Goal: Task Accomplishment & Management: Use online tool/utility

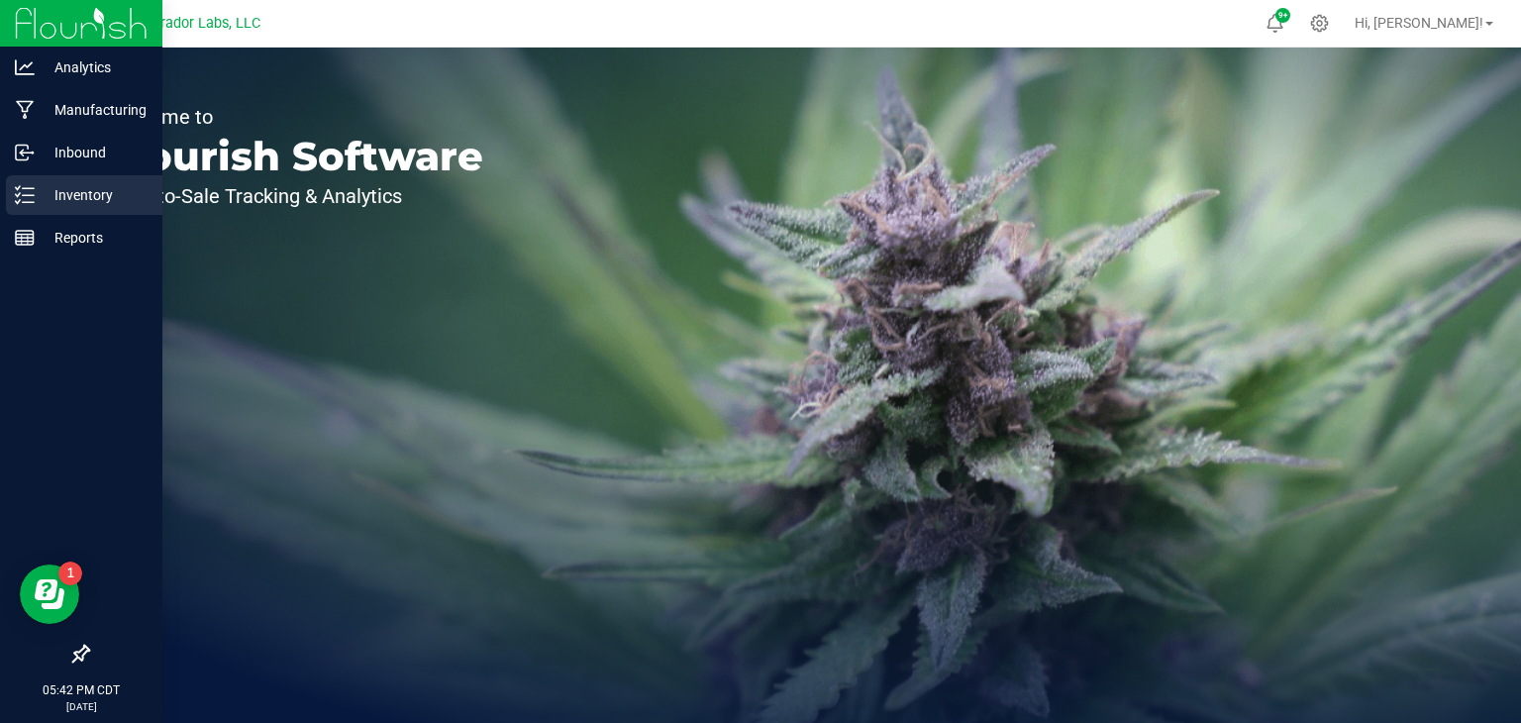
click at [35, 192] on p "Inventory" at bounding box center [94, 195] width 119 height 24
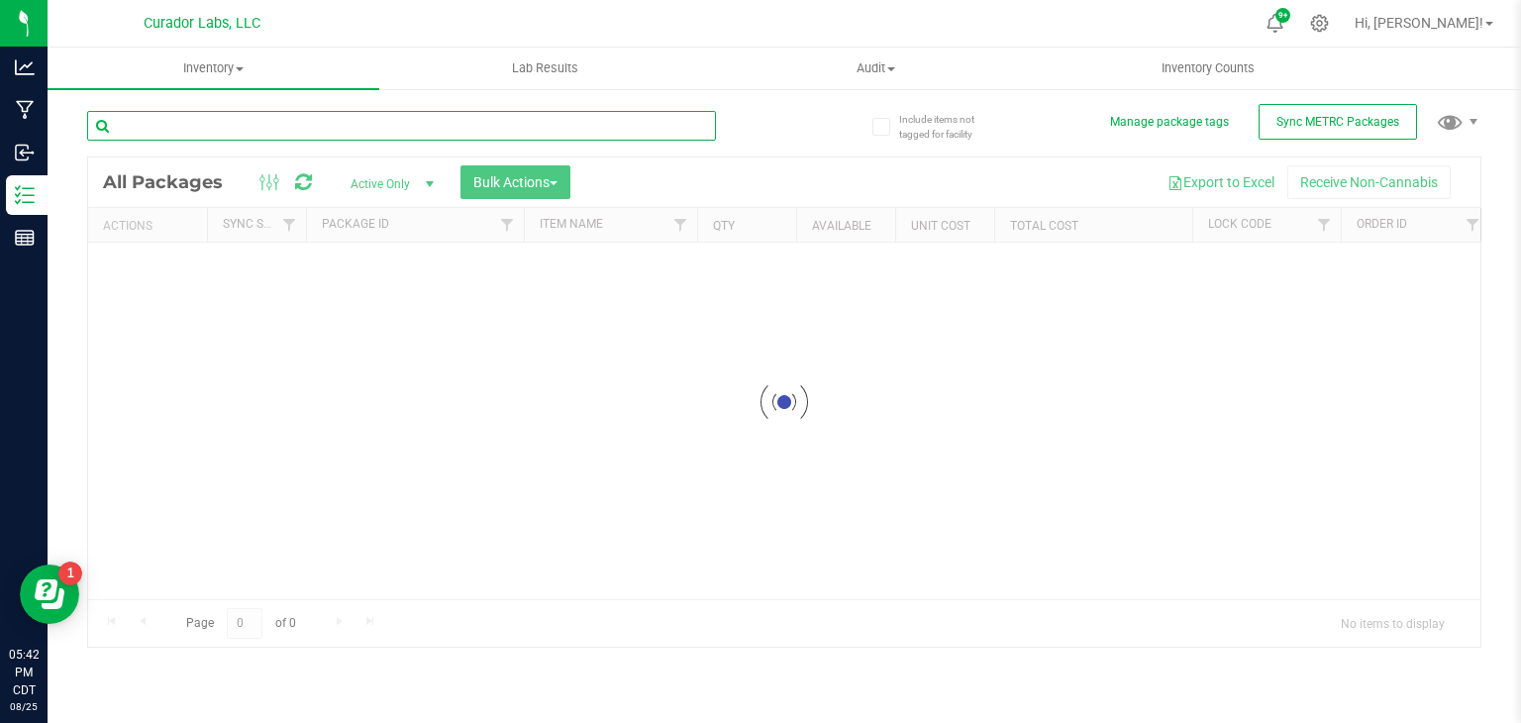
click at [325, 125] on input "text" at bounding box center [401, 126] width 629 height 30
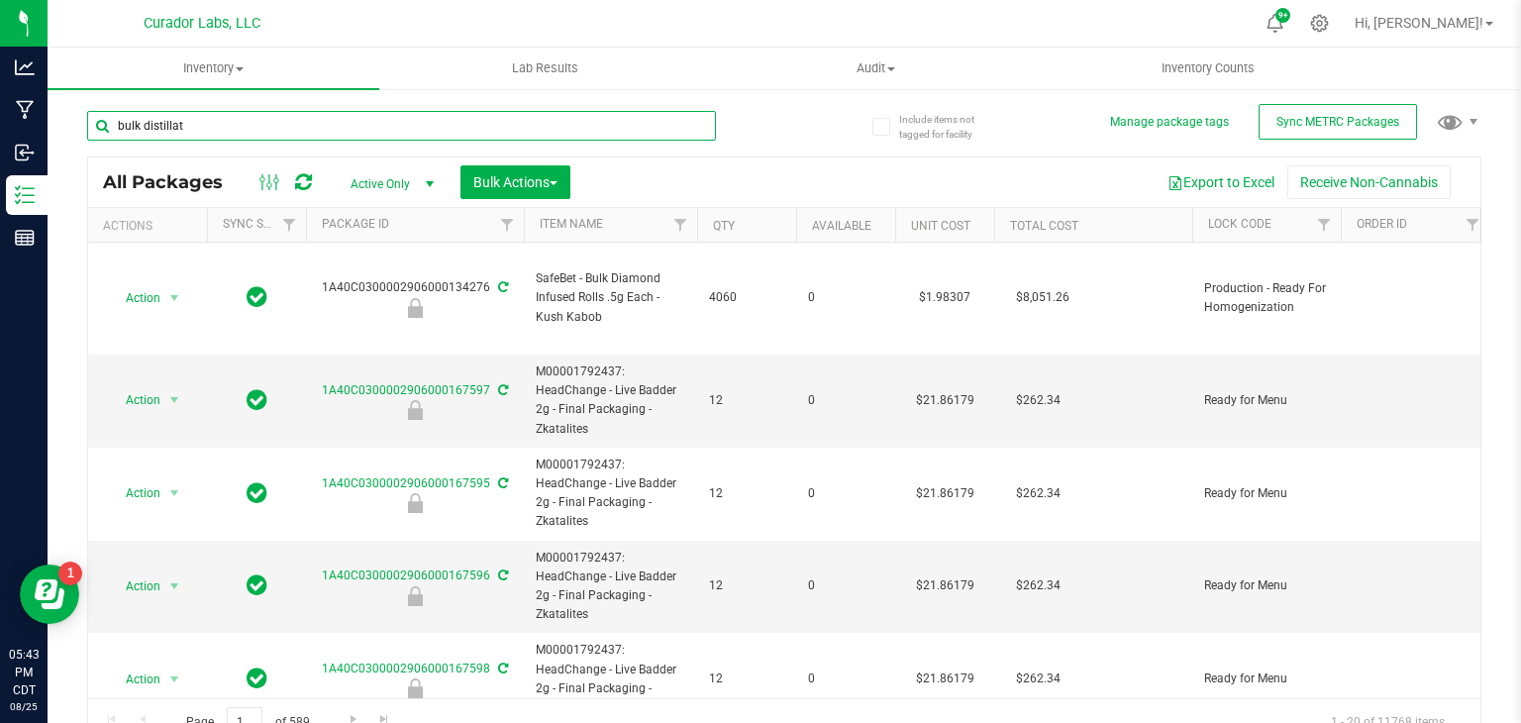
type input "bulk distillate"
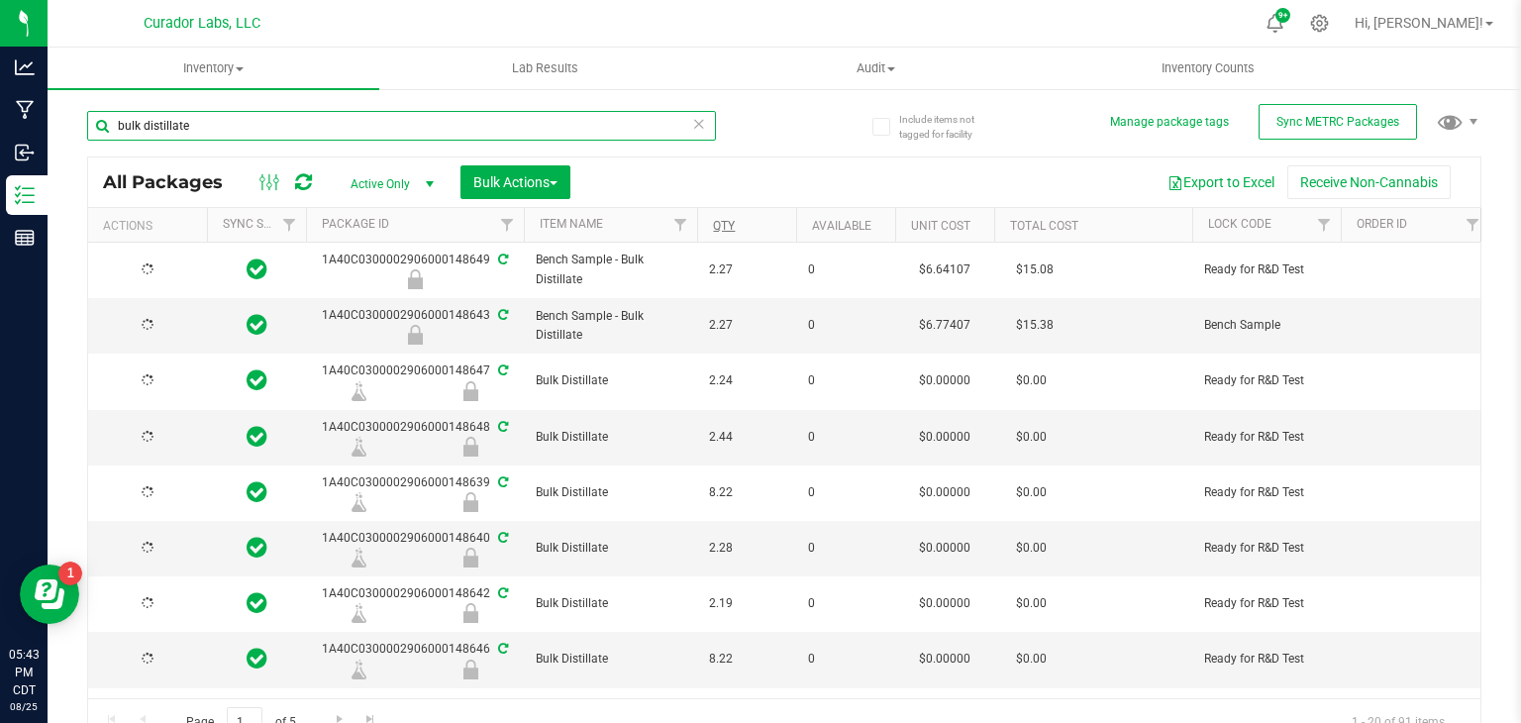
type input "[DATE]"
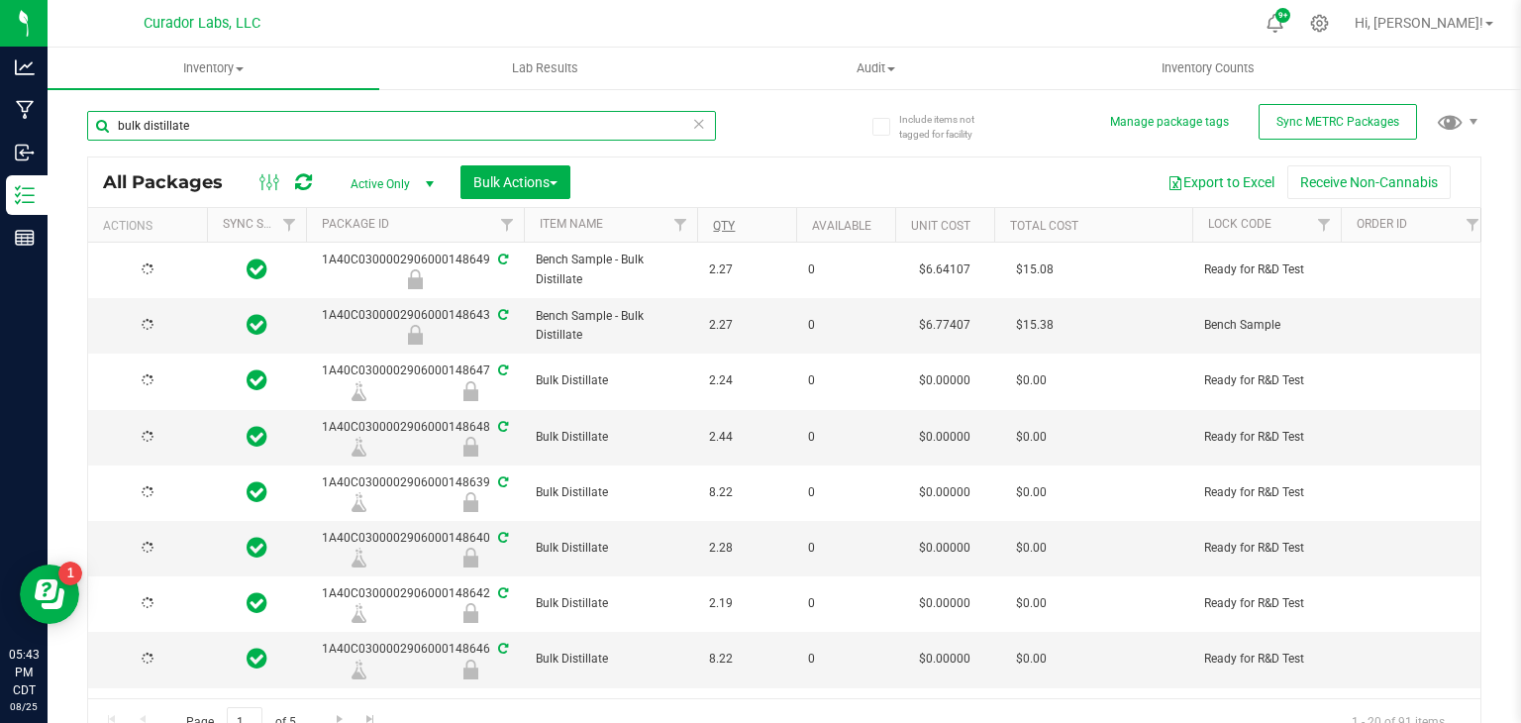
type input "[DATE]"
type input "bulk distillate"
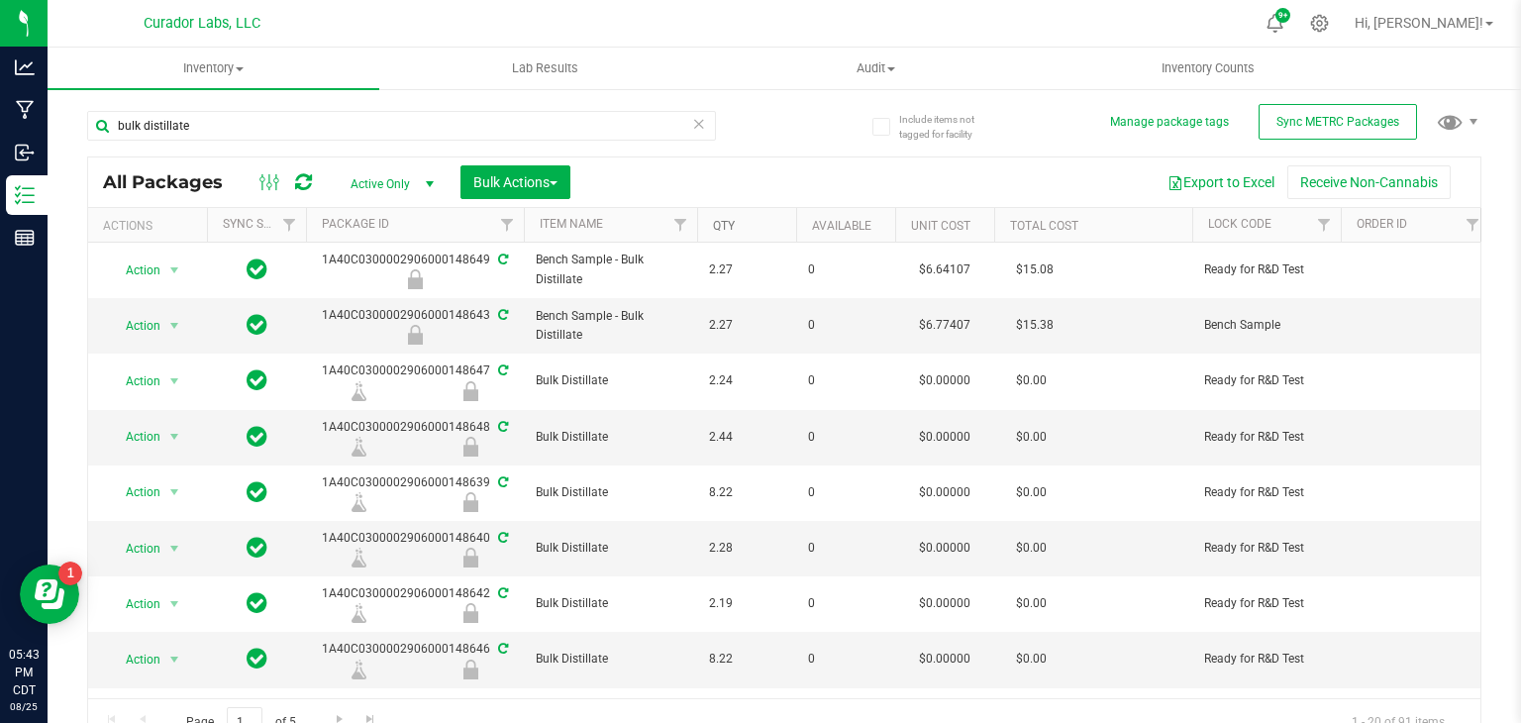
click at [725, 223] on link "Qty" at bounding box center [724, 226] width 22 height 14
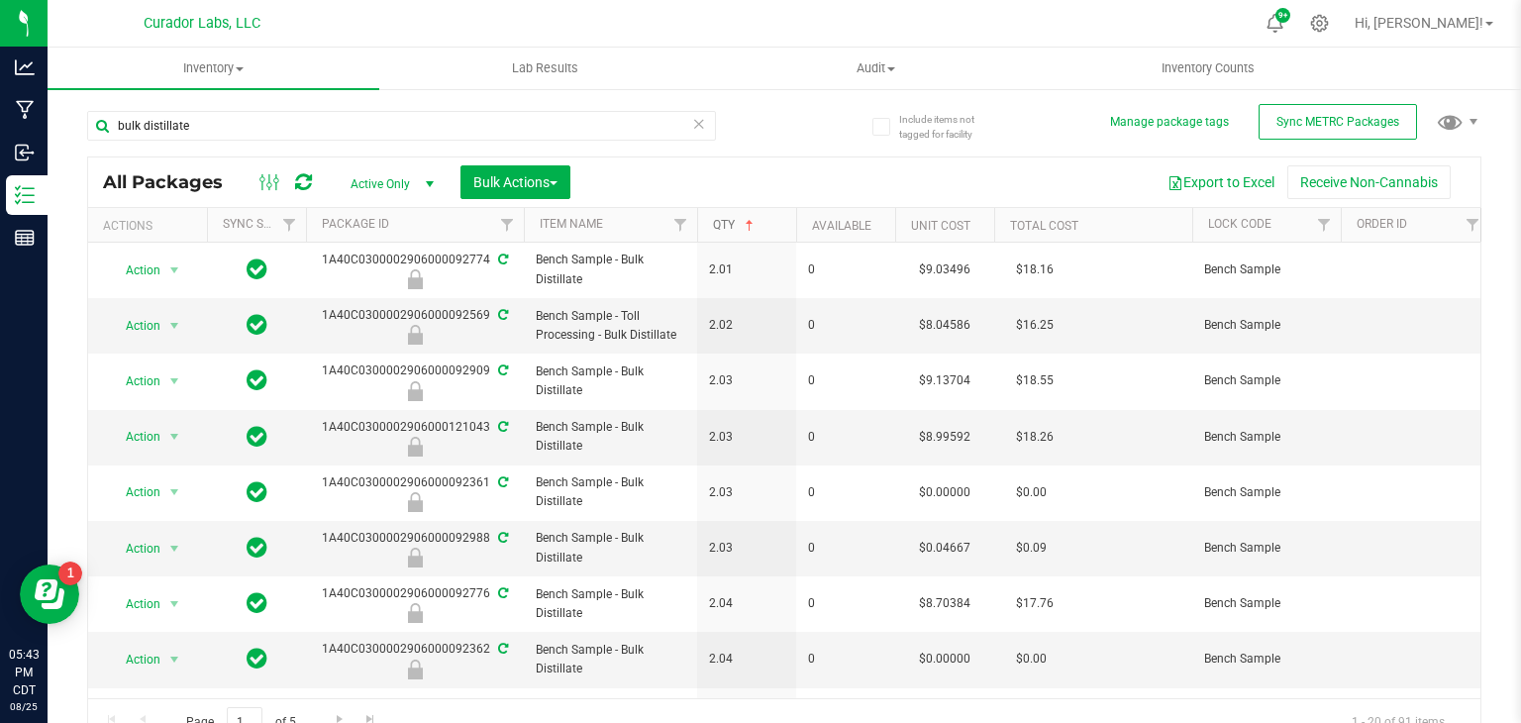
click at [725, 223] on link "Qty" at bounding box center [735, 225] width 45 height 14
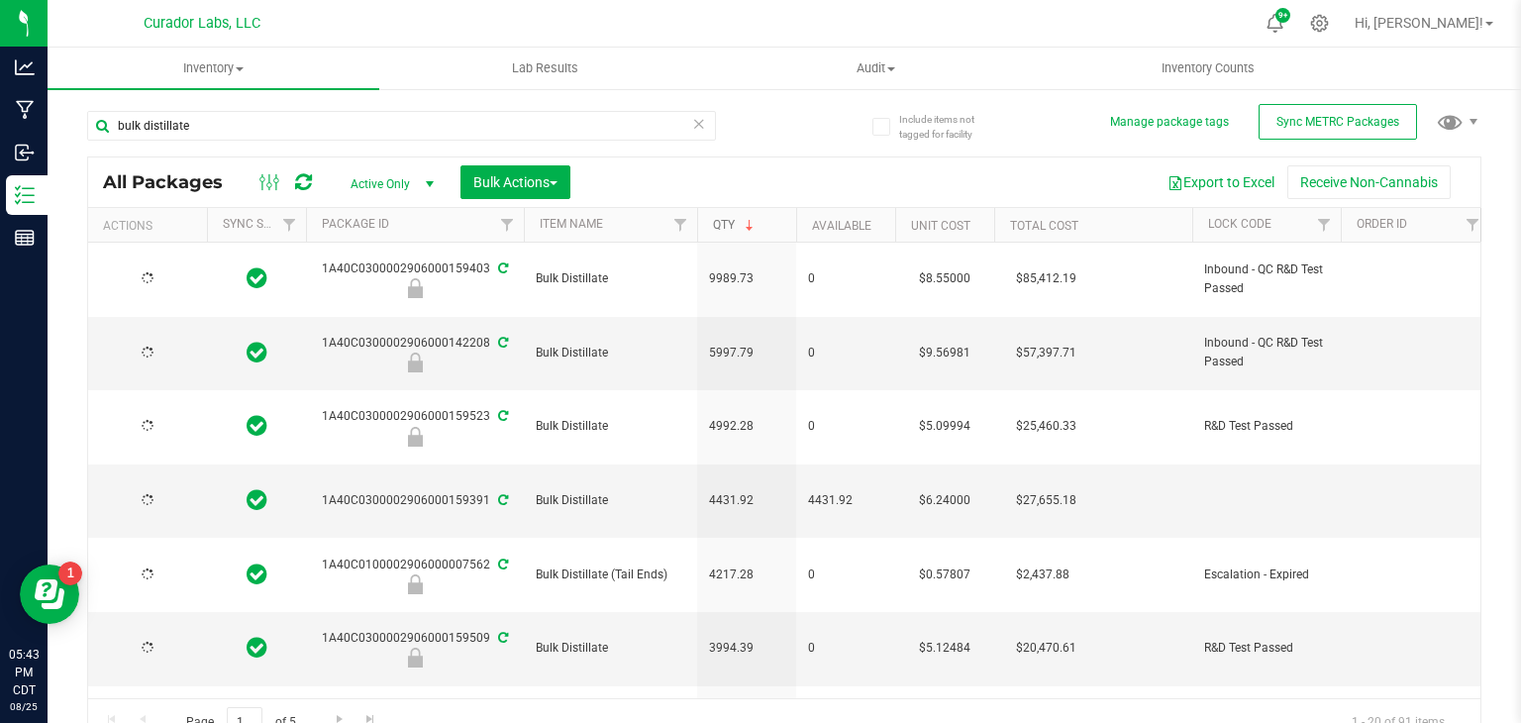
type input "[DATE]"
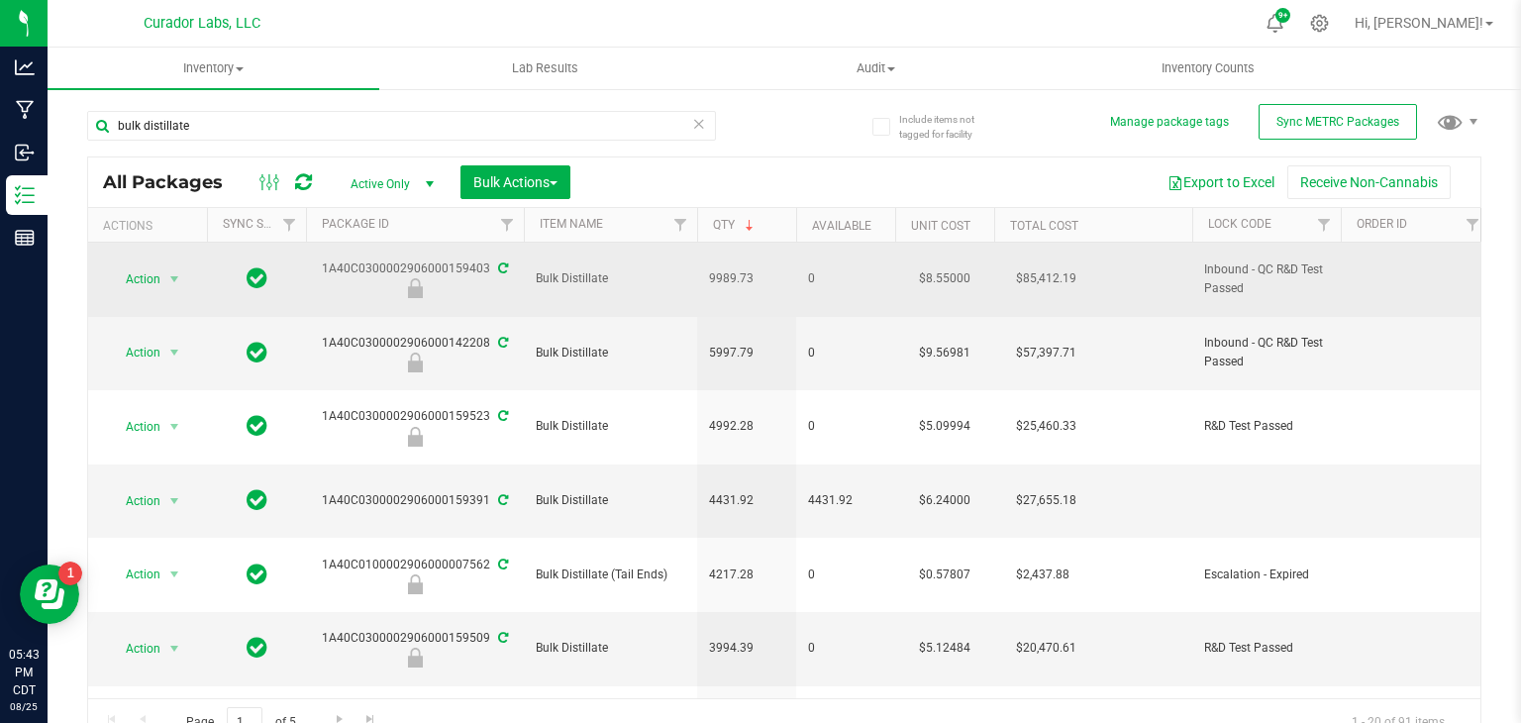
click at [472, 259] on div "1A40C0300002906000159403" at bounding box center [415, 278] width 224 height 39
copy div "1A40C0300002906000159403"
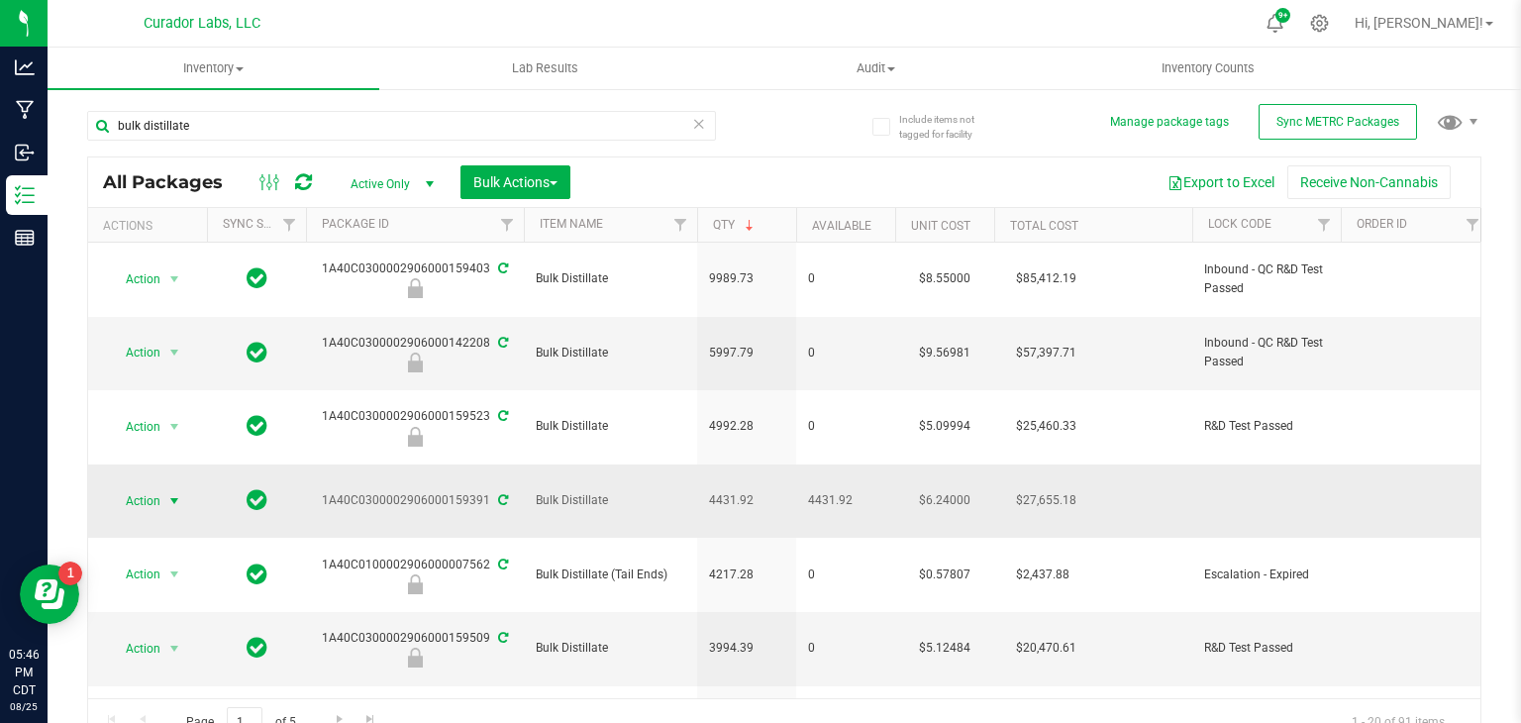
click at [170, 493] on span "select" at bounding box center [174, 501] width 16 height 16
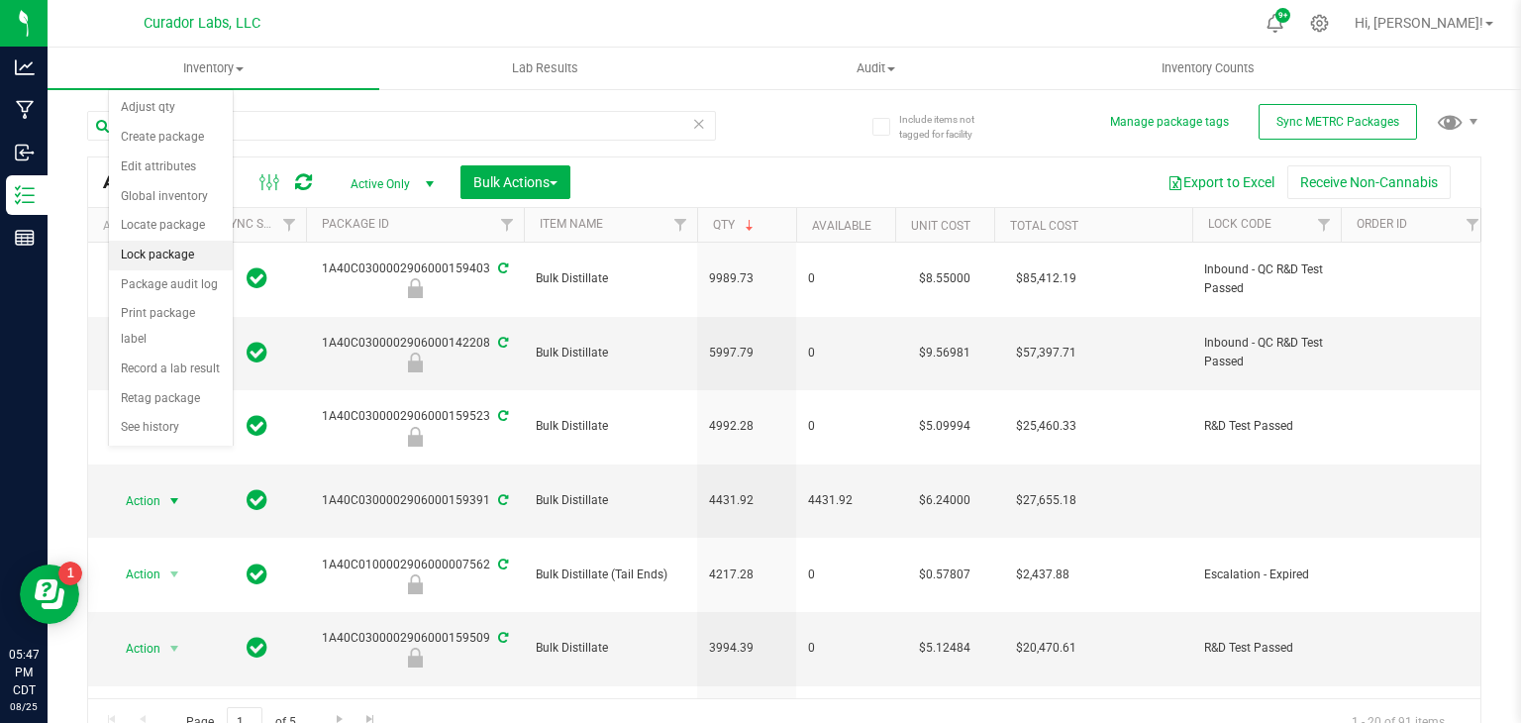
click at [170, 258] on li "Lock package" at bounding box center [171, 256] width 124 height 30
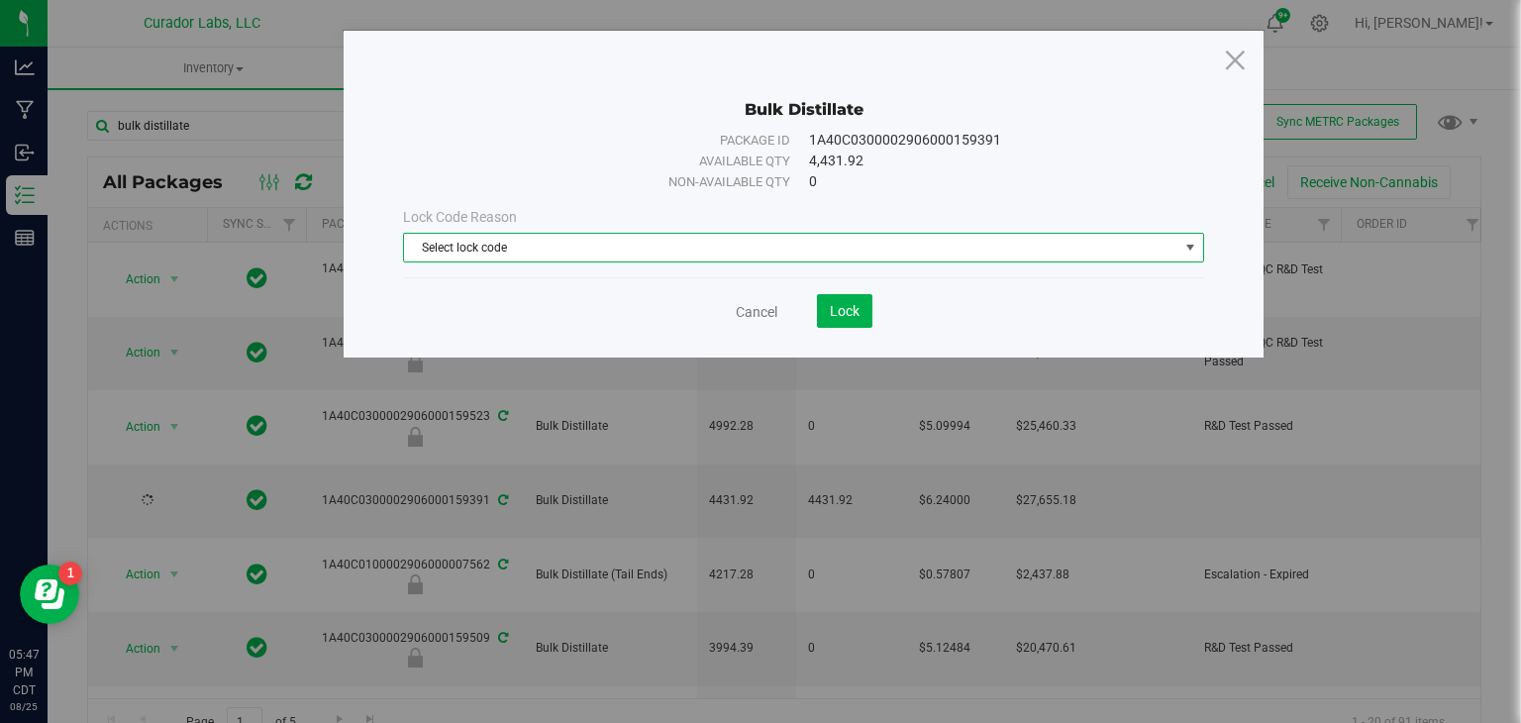
click at [674, 242] on span "Select lock code" at bounding box center [791, 248] width 774 height 28
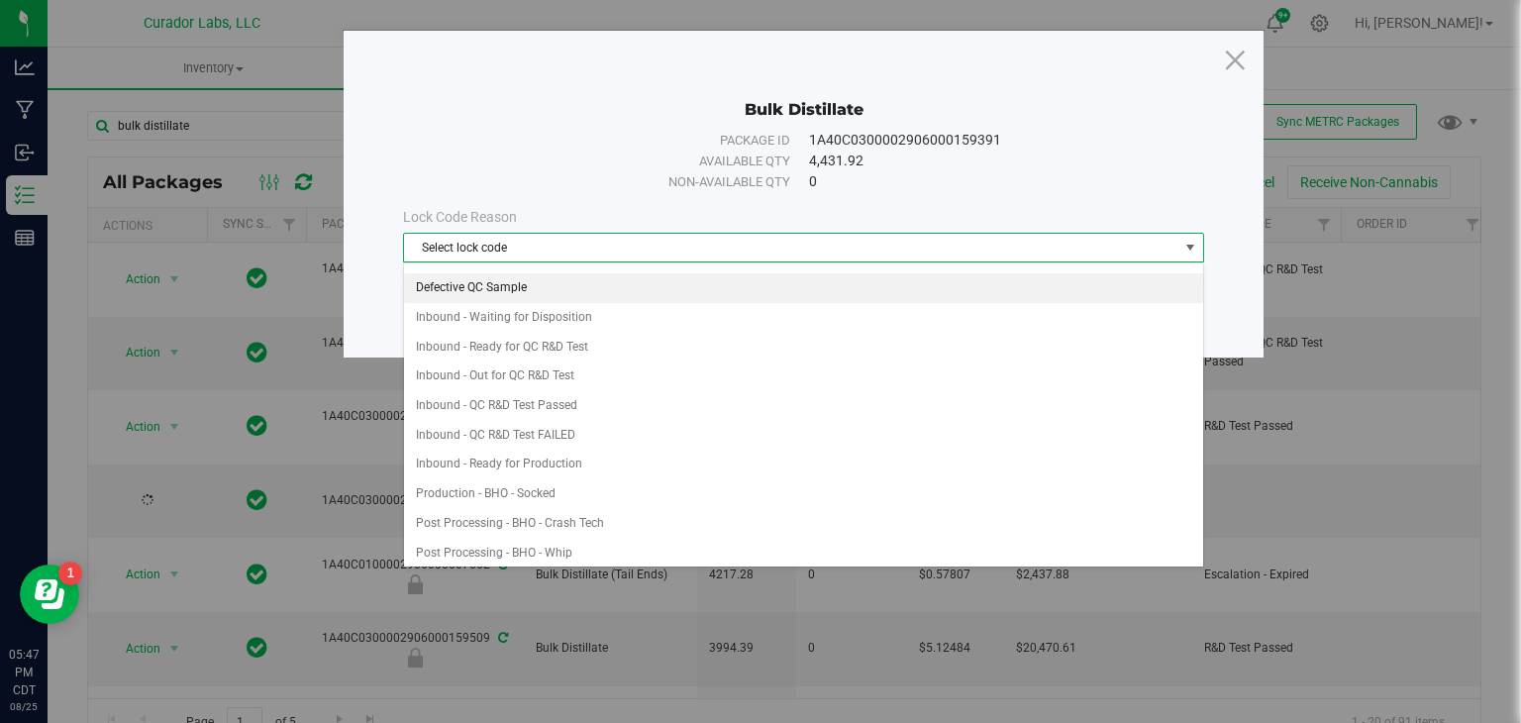
scroll to position [113, 0]
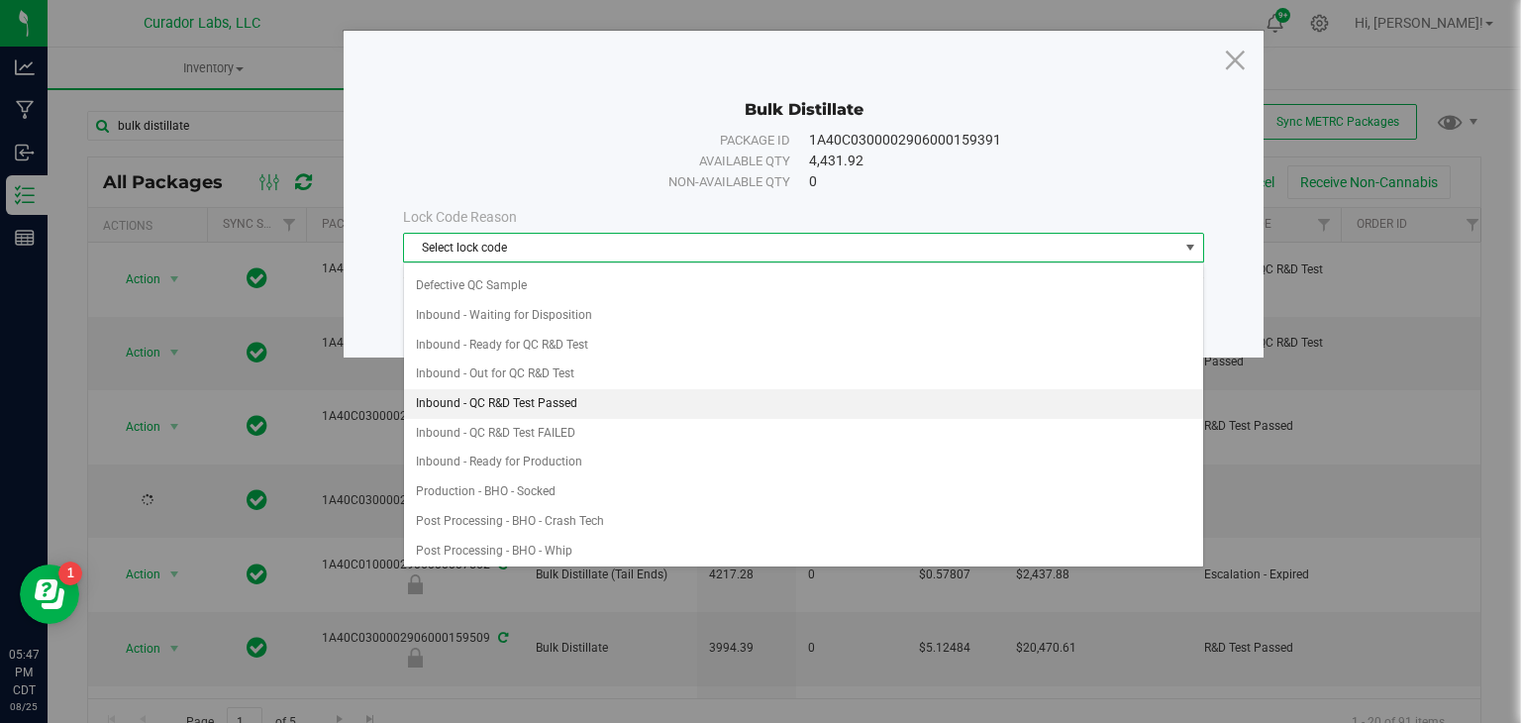
click at [692, 392] on li "Inbound - QC R&D Test Passed" at bounding box center [803, 404] width 799 height 30
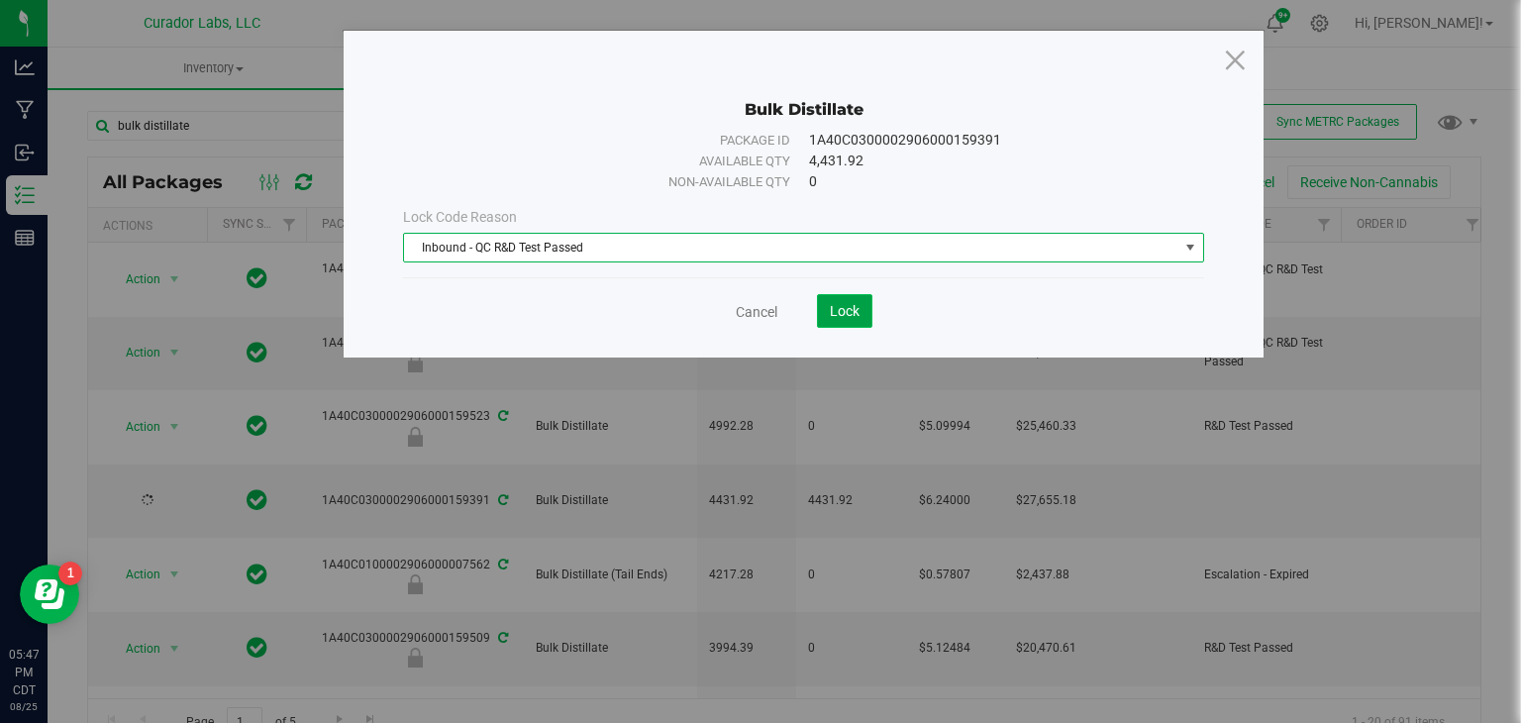
click at [834, 304] on span "Lock" at bounding box center [845, 311] width 30 height 16
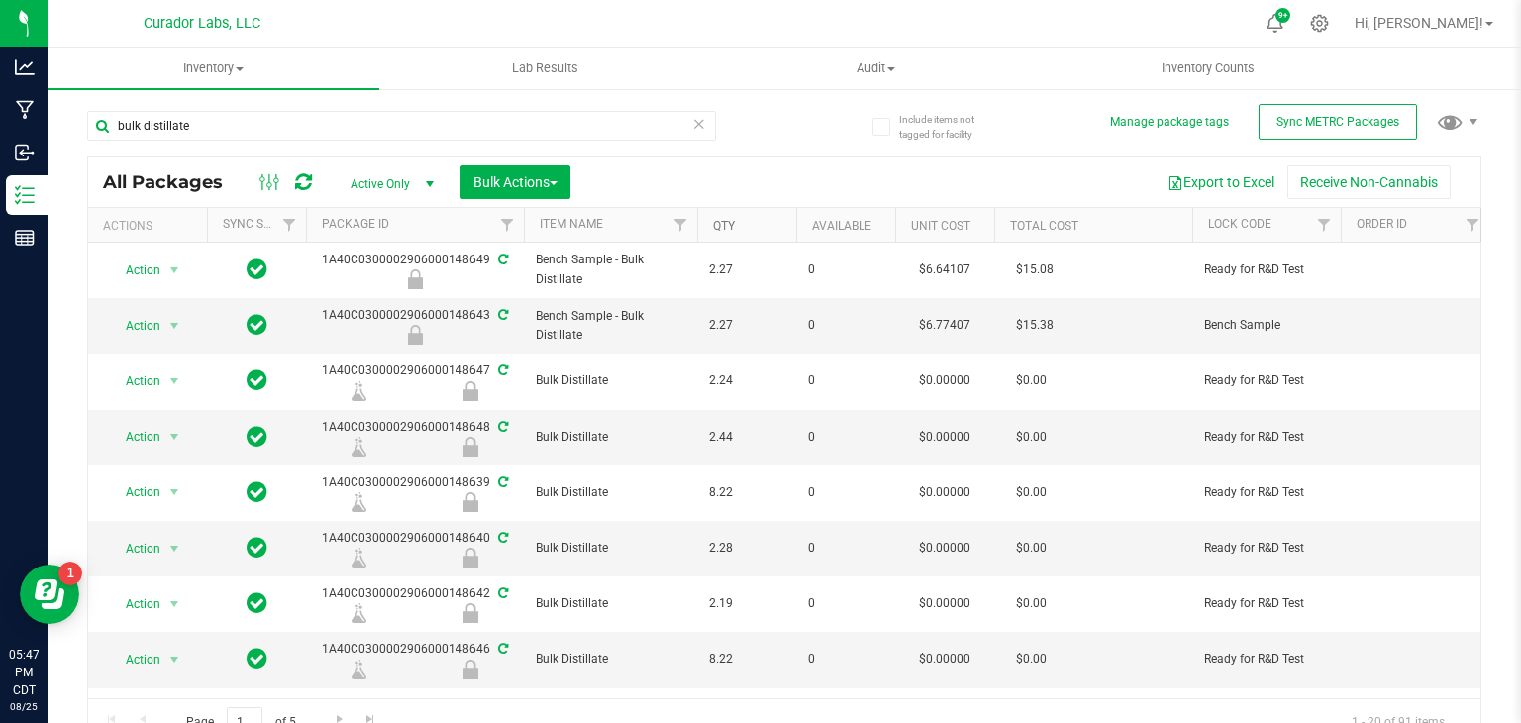
click at [725, 223] on link "Qty" at bounding box center [724, 226] width 22 height 14
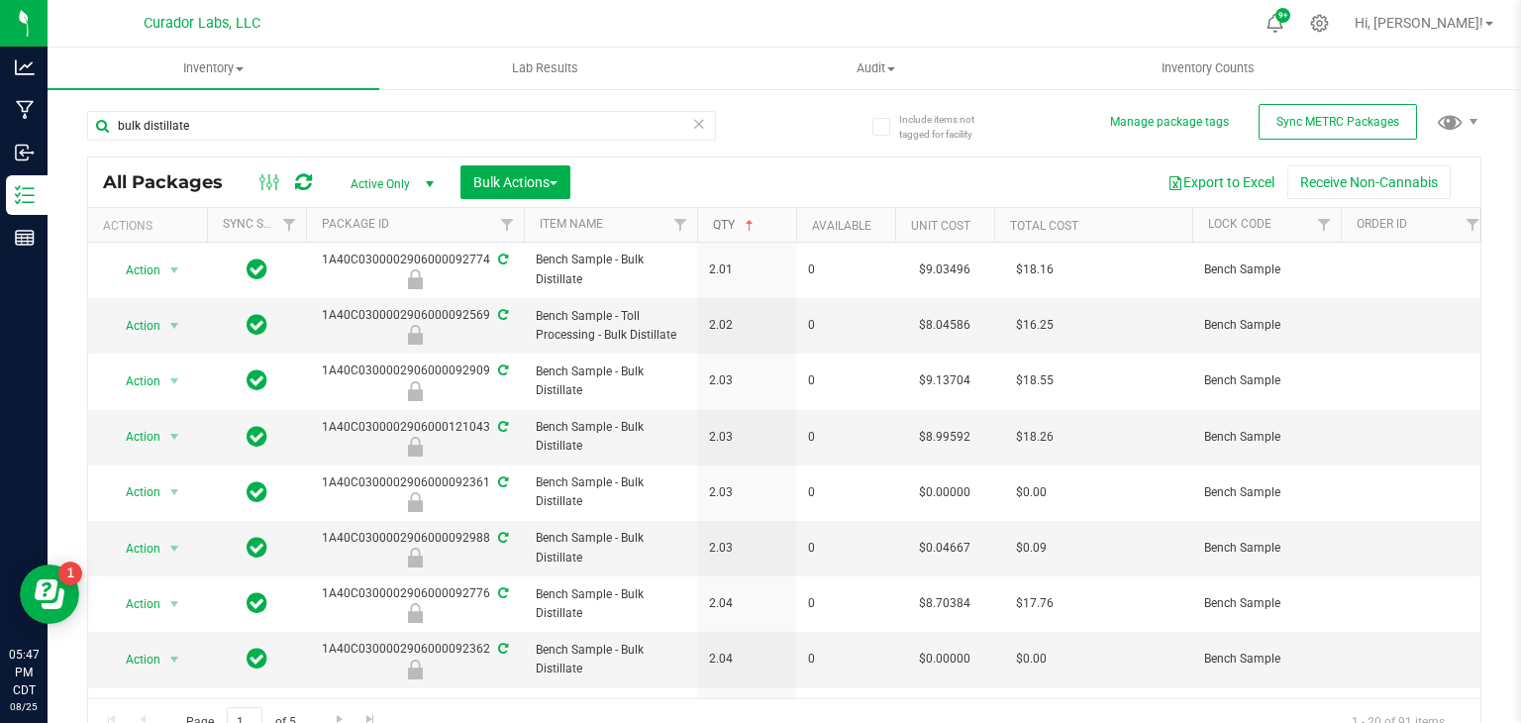
click at [720, 227] on link "Qty" at bounding box center [735, 225] width 45 height 14
